Goal: Information Seeking & Learning: Learn about a topic

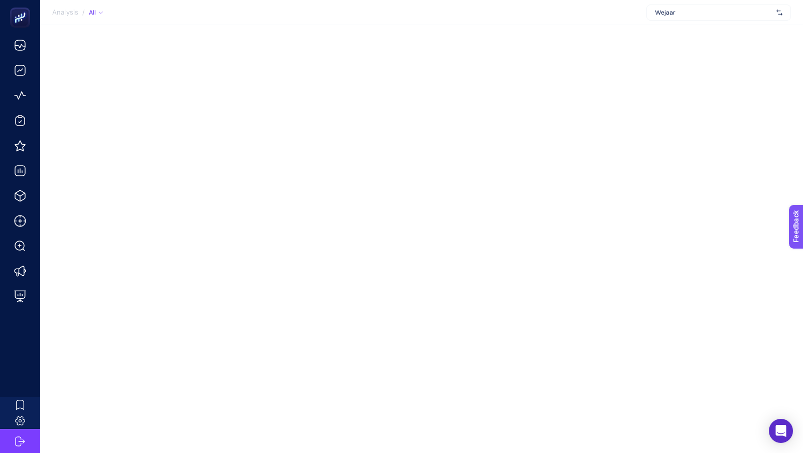
click at [665, 17] on div "Wejaar" at bounding box center [718, 13] width 144 height 16
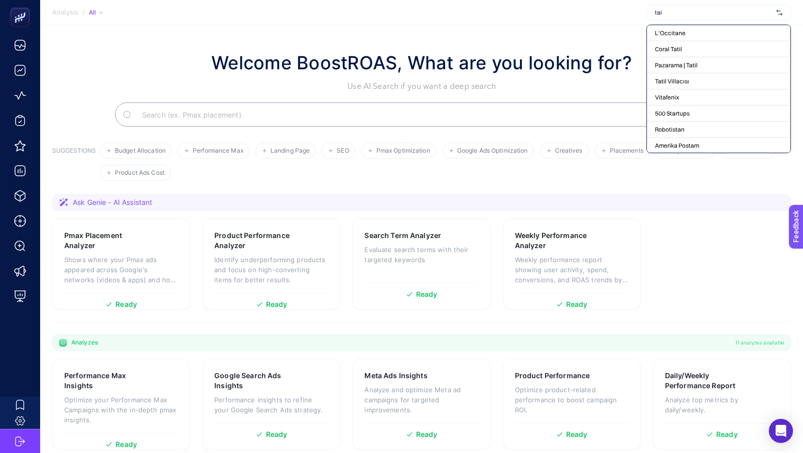
type input "tail"
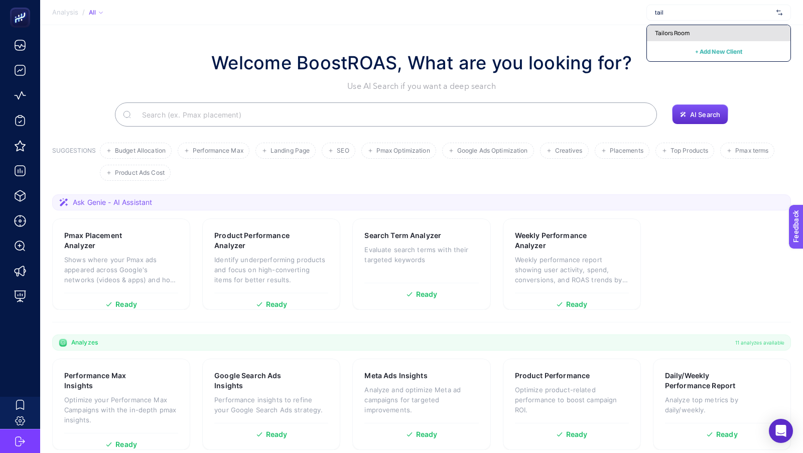
click at [666, 39] on div "Tailors Room" at bounding box center [718, 33] width 143 height 16
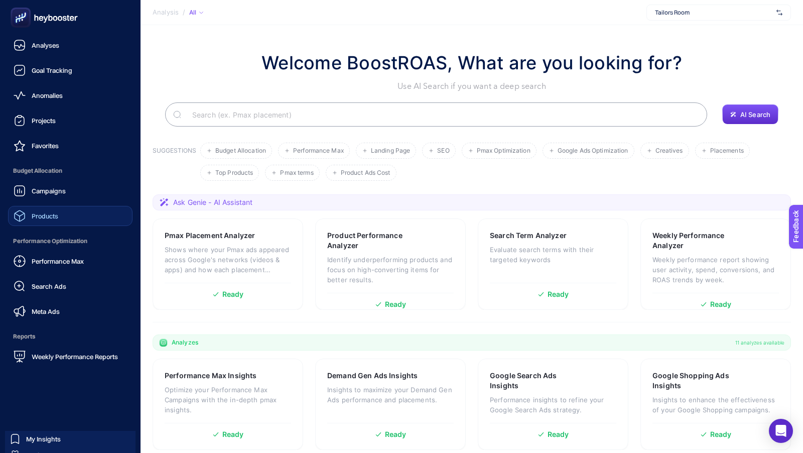
click at [49, 212] on span "Products" at bounding box center [45, 216] width 27 height 8
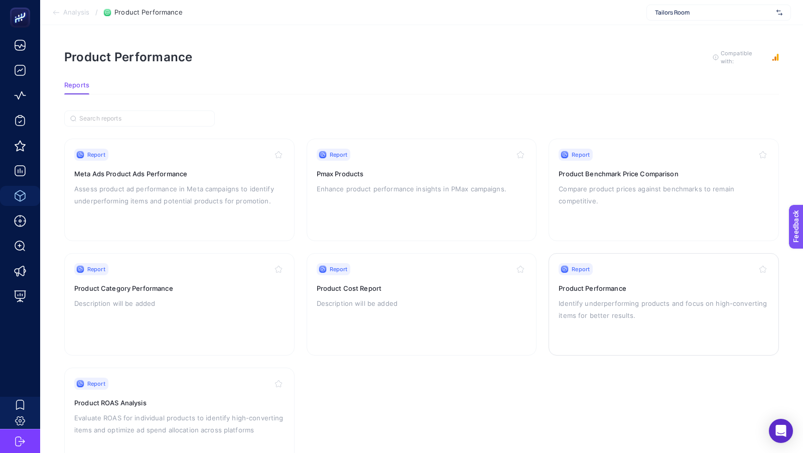
click at [594, 306] on p "Identify underperforming products and focus on high-converting items for better…" at bounding box center [663, 309] width 210 height 24
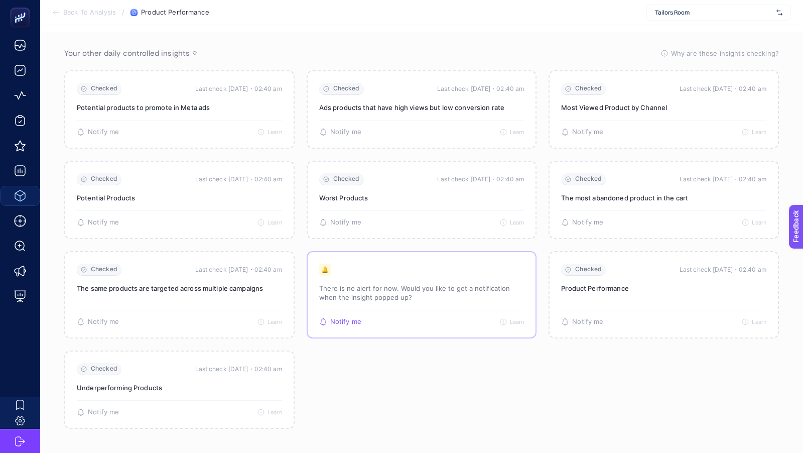
scroll to position [209, 0]
click at [386, 287] on p "There is no alert for now. Would you like to get a notification when the insigh…" at bounding box center [421, 292] width 205 height 18
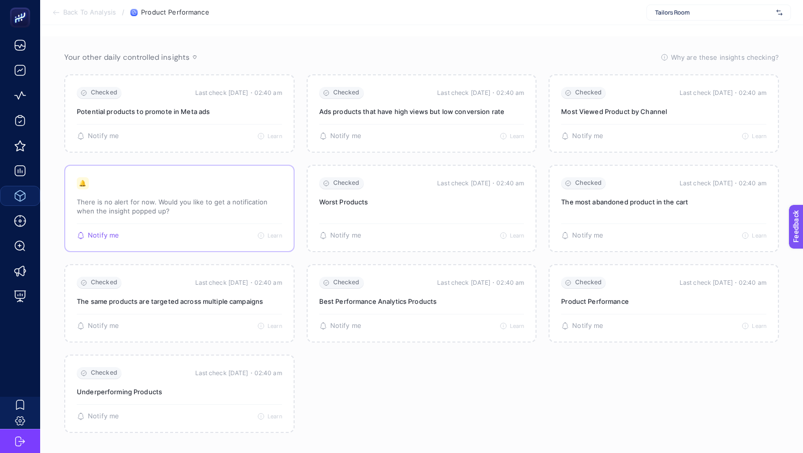
scroll to position [0, 0]
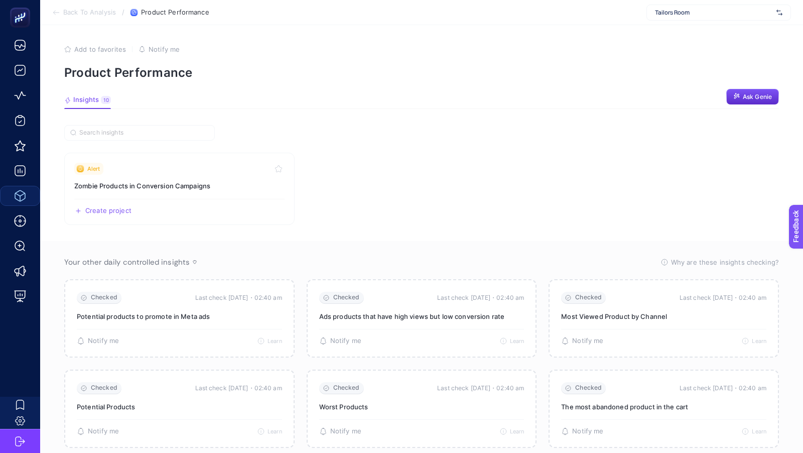
click at [74, 10] on span "Back To Analysis" at bounding box center [89, 13] width 53 height 8
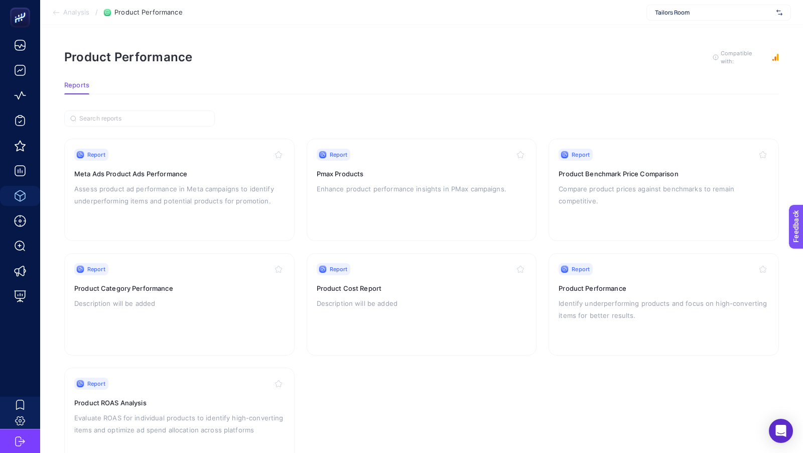
click at [461, 307] on p "Description will be added" at bounding box center [422, 303] width 210 height 12
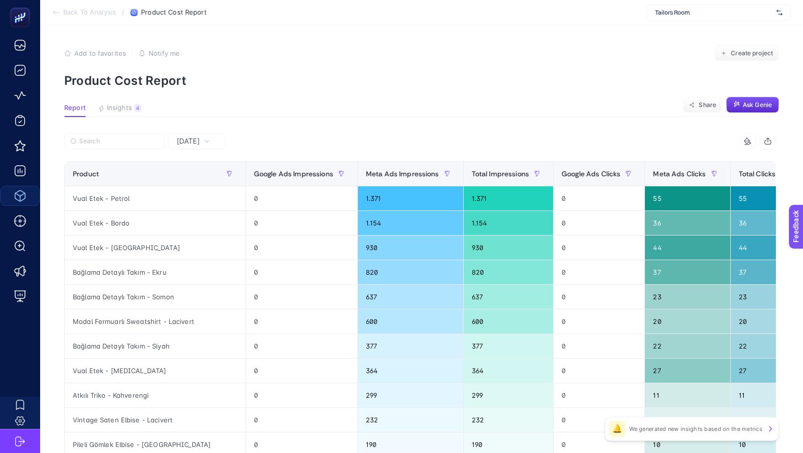
click at [194, 140] on span "[DATE]" at bounding box center [188, 141] width 23 height 10
click at [204, 199] on li "Last 30 Days" at bounding box center [196, 203] width 51 height 28
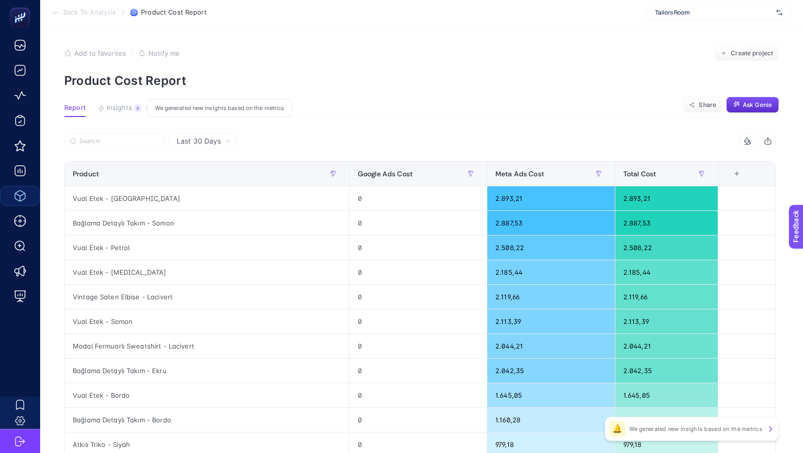
click at [129, 109] on span "Insights" at bounding box center [119, 108] width 25 height 8
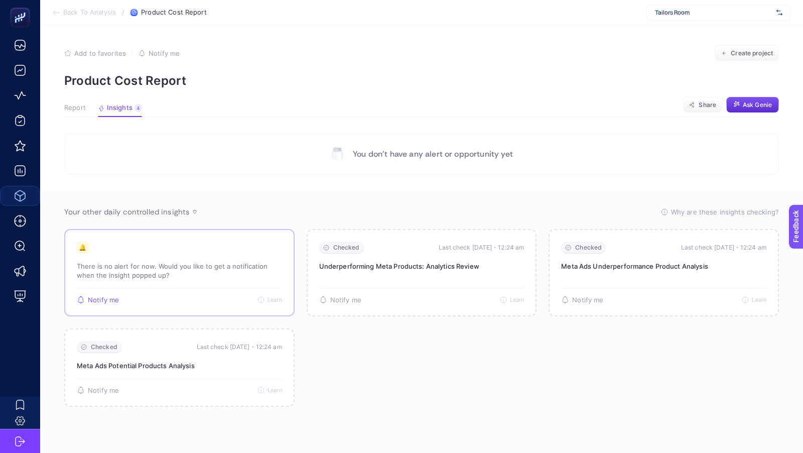
click at [164, 257] on div "🔔 There is no alert for now. Would you like to get a notification when the insi…" at bounding box center [179, 264] width 205 height 46
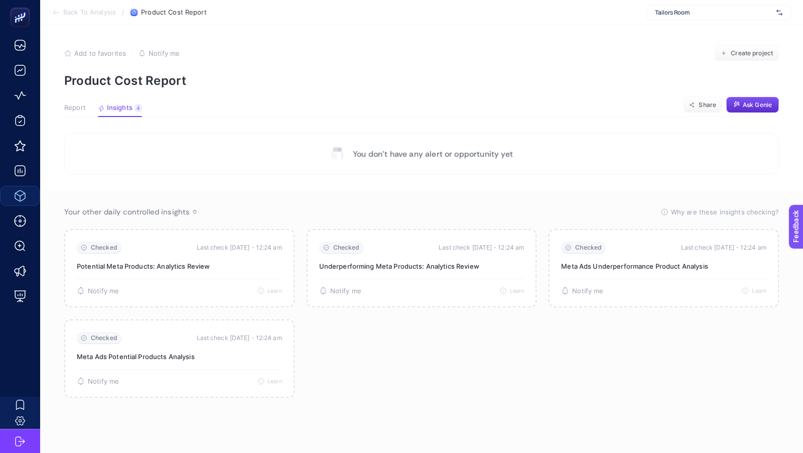
click at [98, 13] on span "Back To Analysis" at bounding box center [89, 13] width 53 height 8
